Goal: Find specific page/section: Find specific page/section

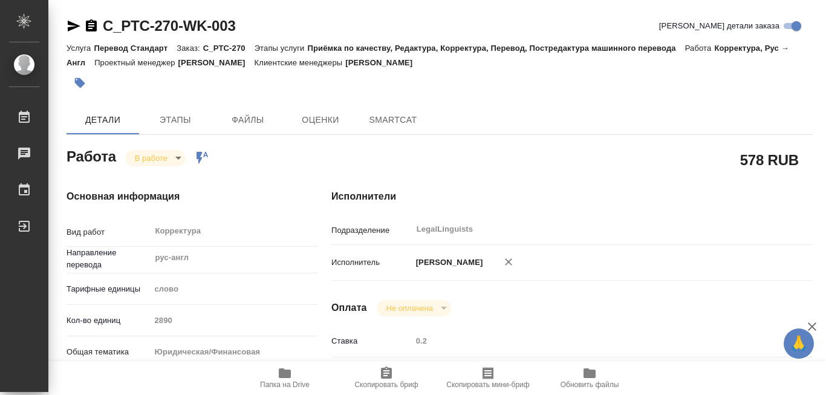
type textarea "x"
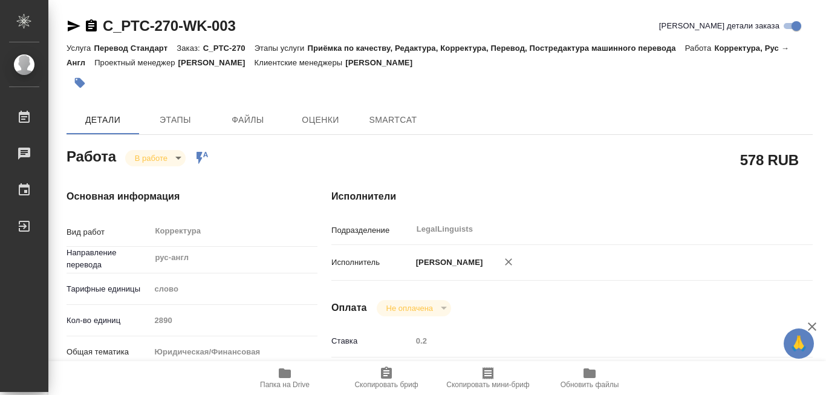
type textarea "x"
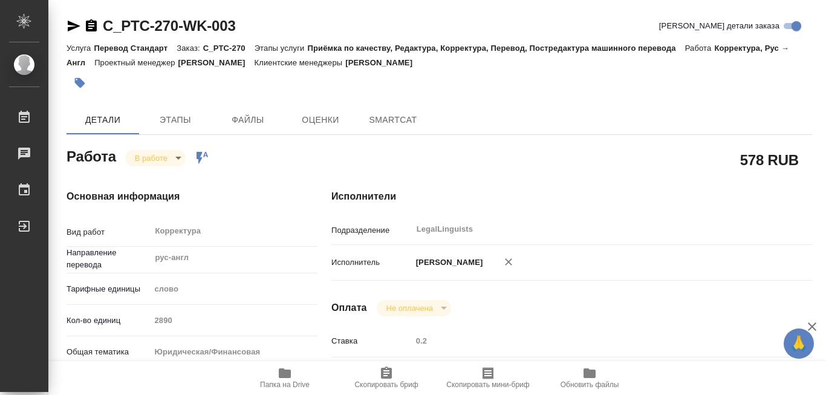
type textarea "x"
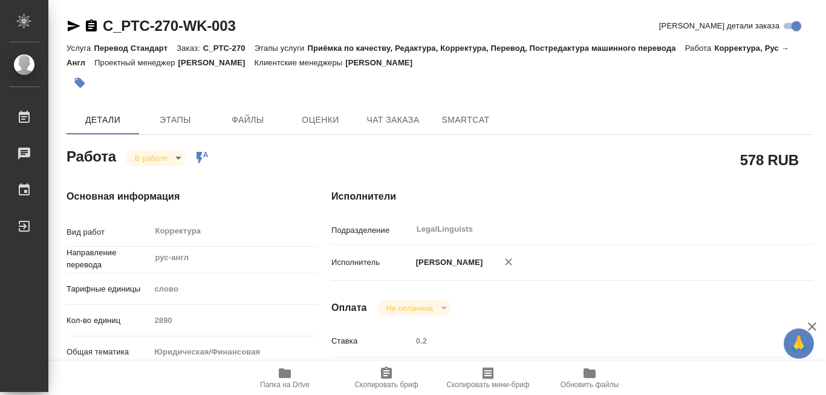
click at [287, 373] on icon "button" at bounding box center [285, 373] width 12 height 10
type textarea "x"
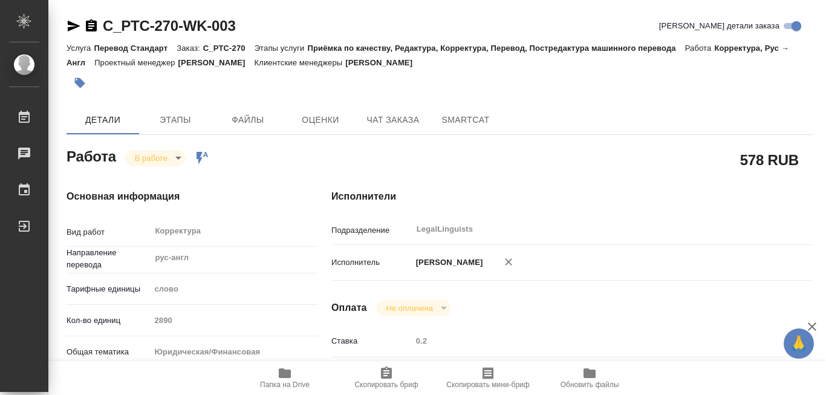
type textarea "x"
click at [287, 373] on icon "button" at bounding box center [285, 373] width 12 height 10
type textarea "x"
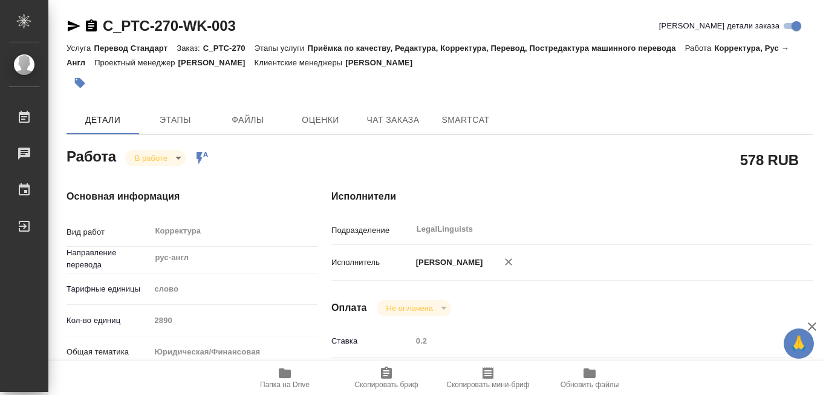
type textarea "x"
click at [285, 371] on icon "button" at bounding box center [285, 373] width 12 height 10
